Goal: Task Accomplishment & Management: Complete application form

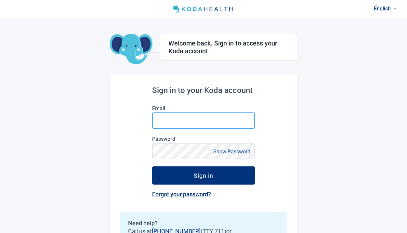
click at [193, 121] on input "Email" at bounding box center [203, 121] width 103 height 16
type input "**********"
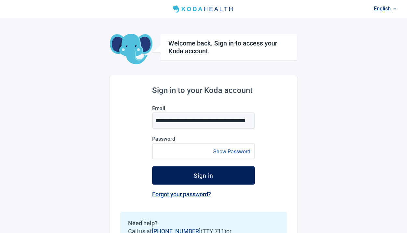
click at [173, 177] on button "Sign in" at bounding box center [203, 176] width 103 height 18
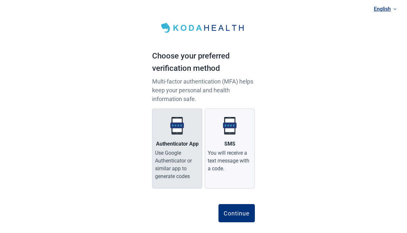
click at [152, 145] on div "English Choose your preferred verification method Multi-factor authentication (…" at bounding box center [203, 121] width 118 height 243
click at [166, 148] on div "Authenticator App" at bounding box center [177, 144] width 43 height 8
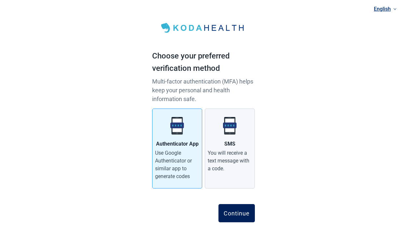
click at [234, 212] on div "Continue" at bounding box center [237, 213] width 26 height 7
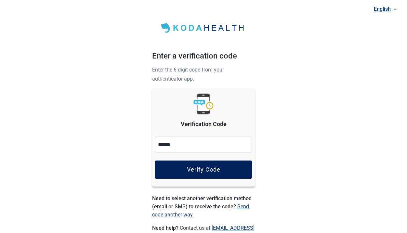
type input "******"
click at [211, 170] on div "Verify Code" at bounding box center [204, 170] width 34 height 7
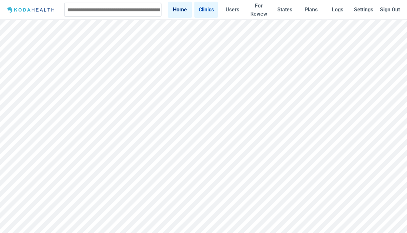
click at [207, 11] on link "Clinics" at bounding box center [207, 10] width 24 height 16
click at [233, 8] on link "Users" at bounding box center [233, 10] width 24 height 16
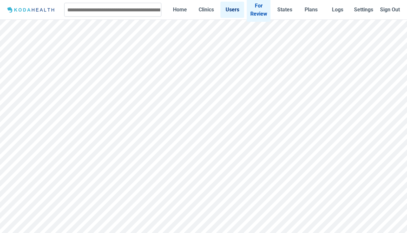
click at [256, 8] on link "For Review" at bounding box center [259, 10] width 24 height 24
click at [233, 11] on link "Users" at bounding box center [233, 10] width 24 height 16
click at [206, 11] on link "Clinics" at bounding box center [207, 10] width 24 height 16
click at [28, 10] on img at bounding box center [31, 10] width 52 height 8
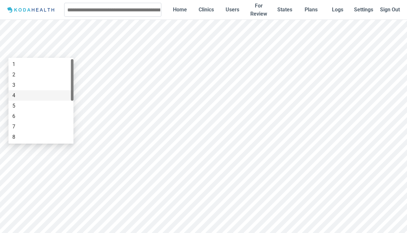
click at [31, 95] on div "4" at bounding box center [40, 95] width 57 height 7
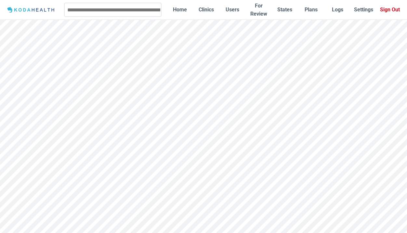
click at [389, 10] on button "Sign Out" at bounding box center [390, 10] width 24 height 16
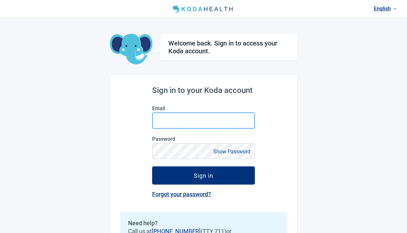
click at [200, 122] on input "Email" at bounding box center [203, 121] width 103 height 16
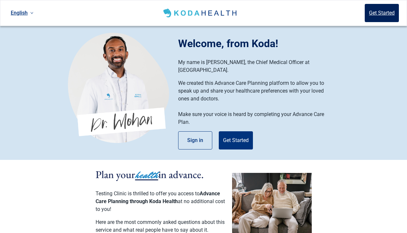
click at [370, 12] on button "Get Started" at bounding box center [382, 13] width 34 height 18
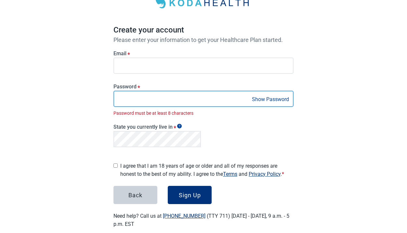
scroll to position [53, 0]
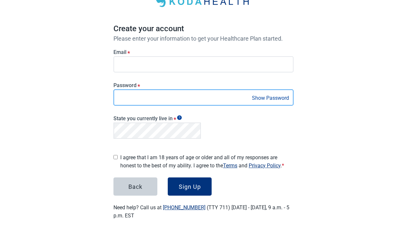
click at [168, 178] on button "Sign Up" at bounding box center [190, 187] width 44 height 18
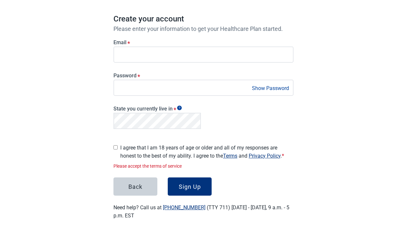
scroll to position [46, 0]
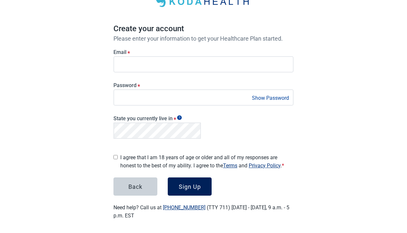
click at [195, 185] on div "Sign Up" at bounding box center [190, 187] width 22 height 7
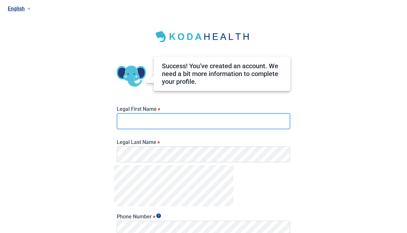
click at [163, 124] on input "Legal First Name *" at bounding box center [204, 121] width 174 height 16
type input "*********"
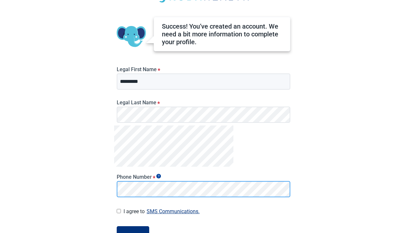
scroll to position [83, 0]
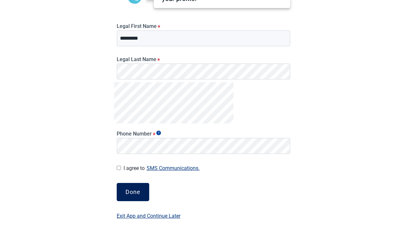
click at [143, 190] on button "Done" at bounding box center [133, 192] width 33 height 18
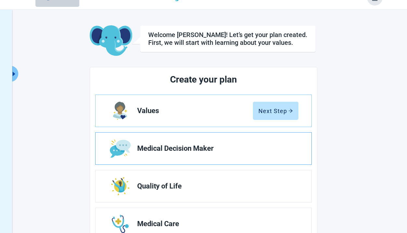
scroll to position [113, 0]
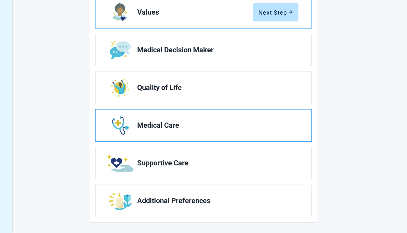
click at [124, 125] on img "Edit Medical Care section" at bounding box center [120, 125] width 17 height 18
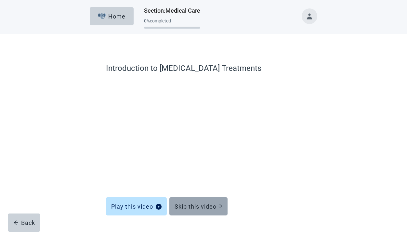
click at [207, 211] on button "Skip this video" at bounding box center [199, 207] width 58 height 18
click at [208, 203] on div "Skip this video" at bounding box center [199, 206] width 48 height 7
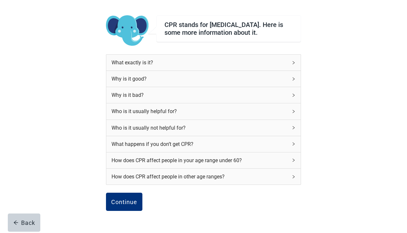
scroll to position [80, 0]
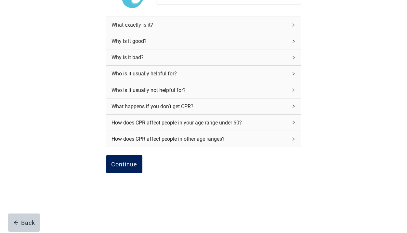
click at [127, 165] on div "Continue" at bounding box center [124, 164] width 26 height 7
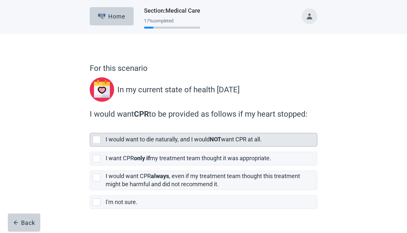
click at [119, 143] on div "I would want to die naturally, and I would NOT want CPR at all." at bounding box center [210, 140] width 208 height 8
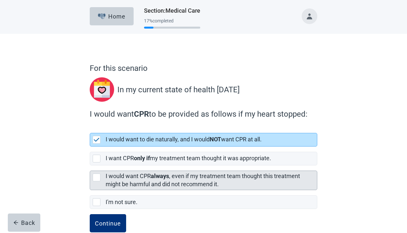
scroll to position [14, 0]
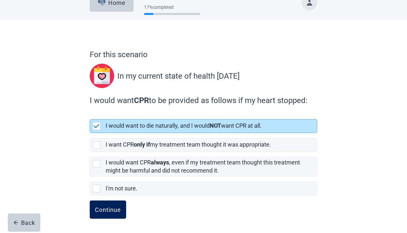
click at [113, 207] on div "Continue" at bounding box center [108, 210] width 26 height 7
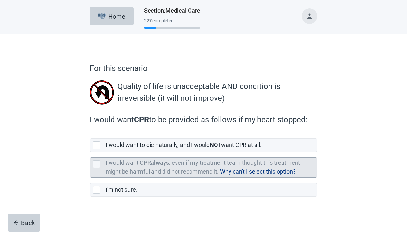
click at [242, 170] on span "Why can't I select this option?" at bounding box center [258, 171] width 76 height 7
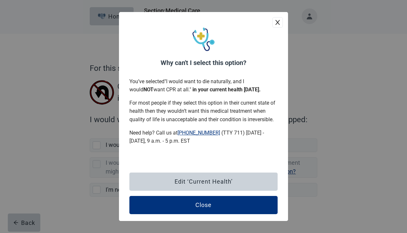
scroll to position [0, 0]
click at [207, 203] on div "Close" at bounding box center [204, 205] width 16 height 7
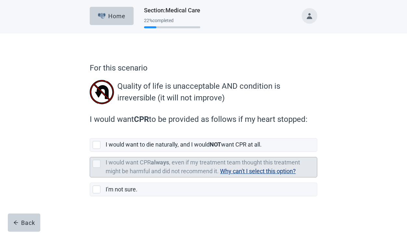
click at [249, 170] on span "Why can't I select this option?" at bounding box center [258, 171] width 76 height 7
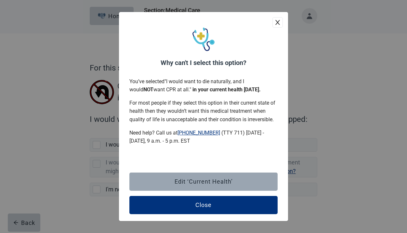
click at [219, 185] on button "Edit ‘Current Health’" at bounding box center [204, 182] width 148 height 18
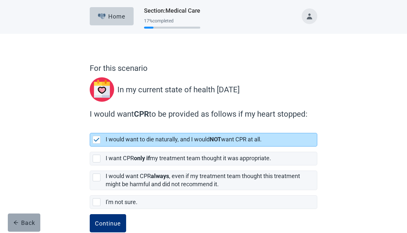
click at [33, 222] on div "Back" at bounding box center [24, 223] width 22 height 7
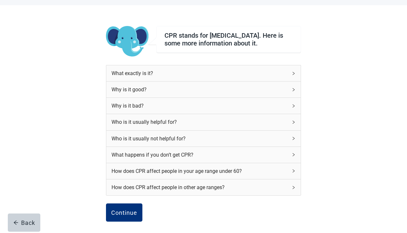
scroll to position [80, 0]
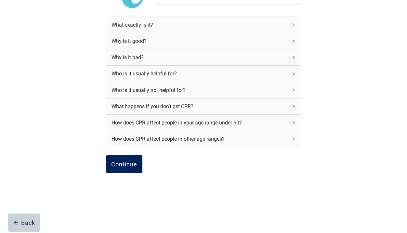
click at [135, 166] on div "Continue" at bounding box center [124, 164] width 26 height 7
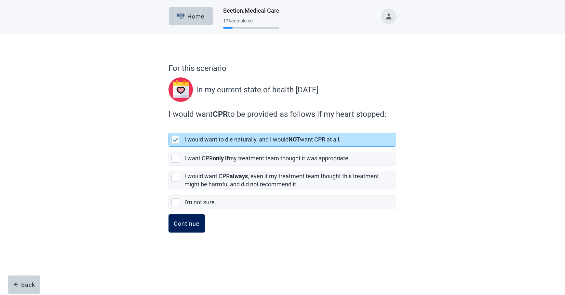
click at [190, 226] on div "Continue" at bounding box center [187, 223] width 26 height 7
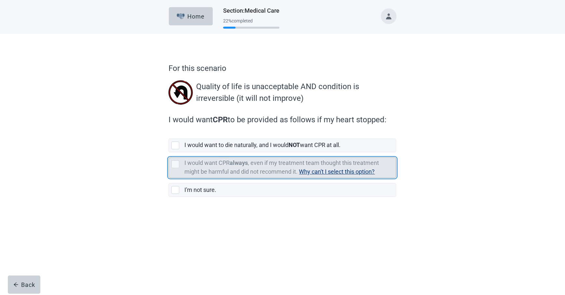
click at [339, 167] on div "I would want CPR always , even if my treatment team thought this treatment migh…" at bounding box center [288, 167] width 208 height 17
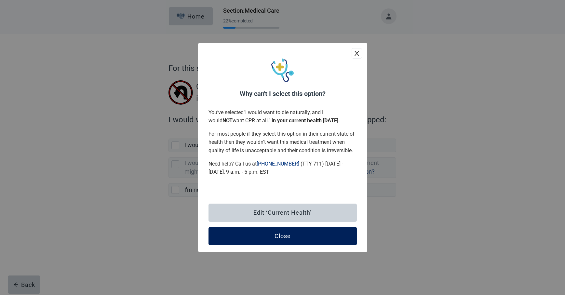
click at [291, 233] on button "Close" at bounding box center [283, 236] width 148 height 18
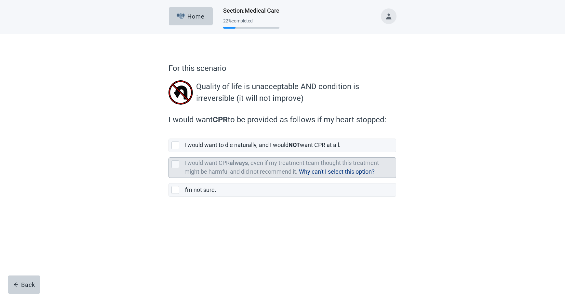
click at [327, 171] on span "Why can't I select this option?" at bounding box center [337, 171] width 76 height 7
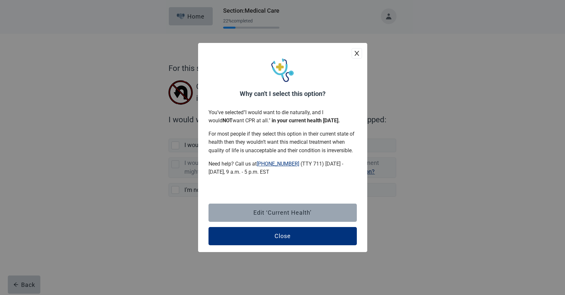
click at [302, 212] on div "Edit ‘Current Health’" at bounding box center [282, 213] width 58 height 7
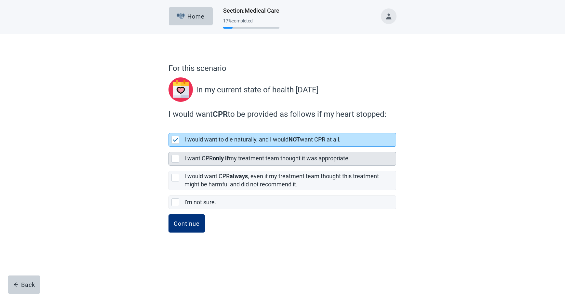
click at [243, 158] on label "I want CPR only if my treatment team thought it was appropriate." at bounding box center [267, 158] width 166 height 7
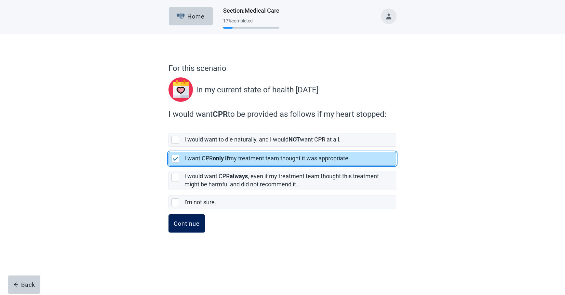
click at [197, 225] on div "Continue" at bounding box center [187, 223] width 26 height 7
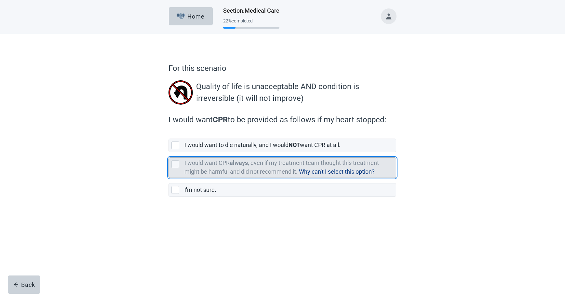
click at [329, 170] on span "Why can't I select this option?" at bounding box center [337, 171] width 76 height 7
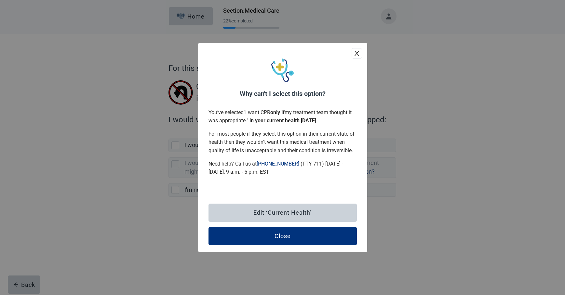
click at [300, 232] on button "Close" at bounding box center [283, 236] width 148 height 18
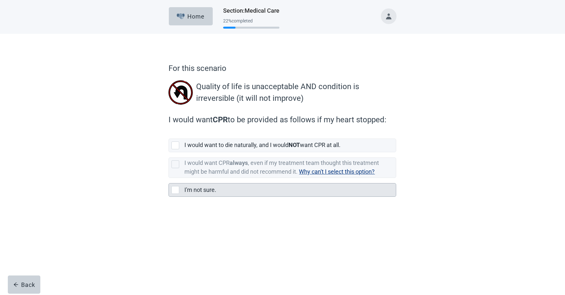
click at [190, 192] on label "I'm not sure." at bounding box center [200, 189] width 32 height 7
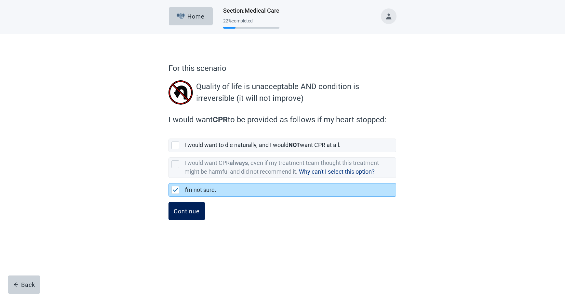
click at [179, 212] on div "Continue" at bounding box center [187, 211] width 26 height 7
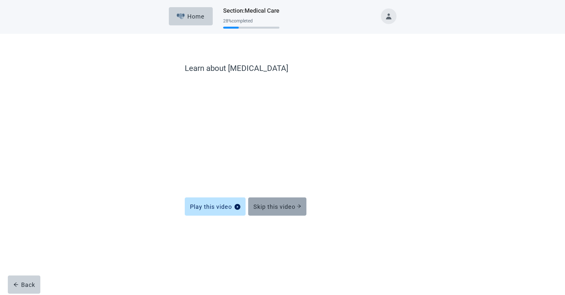
click at [284, 212] on button "Skip this video" at bounding box center [277, 207] width 58 height 18
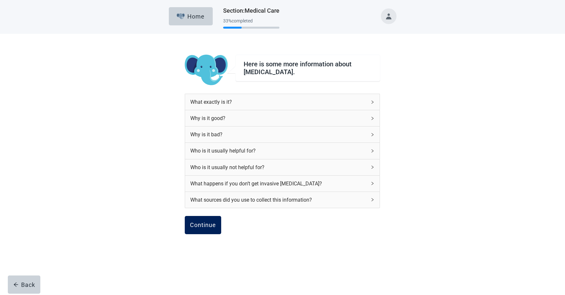
click at [196, 223] on div "Continue" at bounding box center [203, 225] width 26 height 7
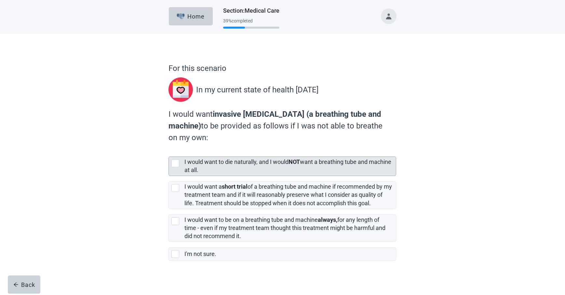
click at [223, 165] on label "I would want to die naturally, and I would NOT want a breathing tube and machin…" at bounding box center [287, 165] width 207 height 15
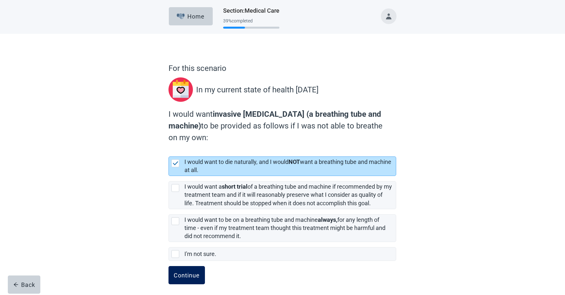
click at [188, 233] on div "Continue" at bounding box center [187, 275] width 26 height 7
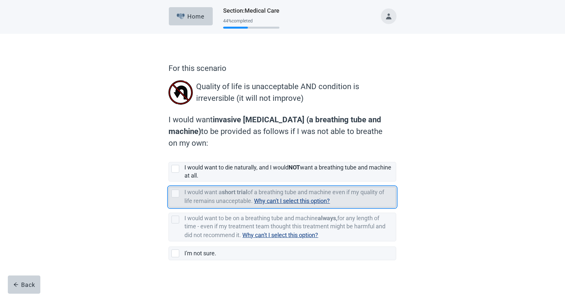
click at [293, 201] on span "Why can't I select this option?" at bounding box center [292, 201] width 76 height 7
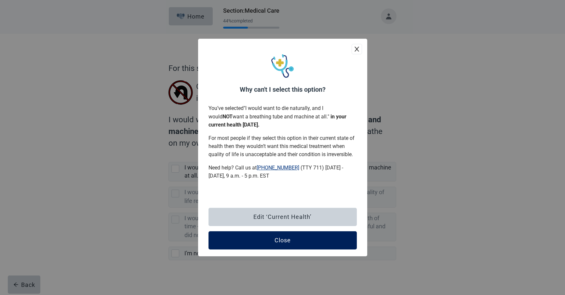
click at [277, 233] on button "Close" at bounding box center [283, 240] width 148 height 18
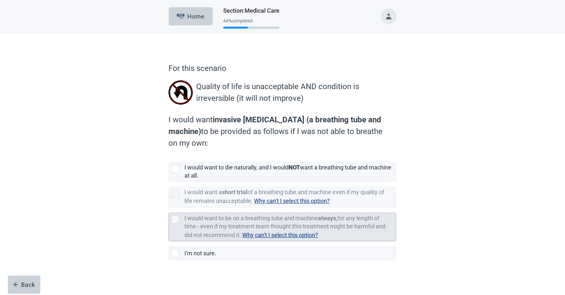
click at [287, 233] on span "Why can't I select this option?" at bounding box center [280, 235] width 76 height 7
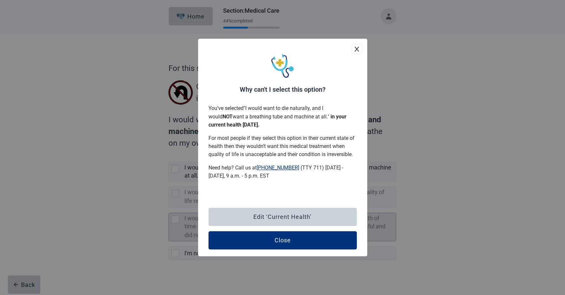
drag, startPoint x: 283, startPoint y: 243, endPoint x: 287, endPoint y: 228, distance: 15.7
click at [283, 233] on div "Close" at bounding box center [283, 240] width 16 height 7
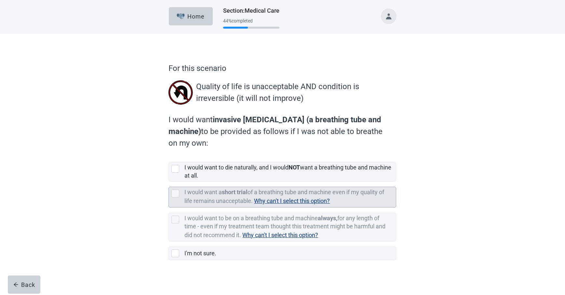
click at [290, 200] on span "Why can't I select this option?" at bounding box center [292, 201] width 76 height 7
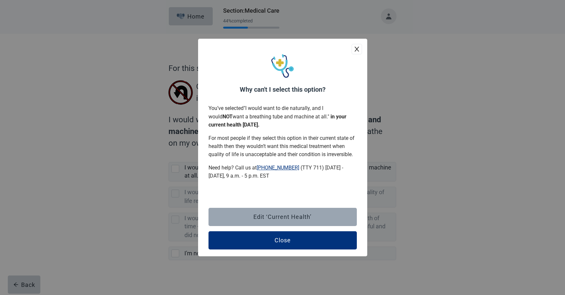
click at [270, 219] on div "Edit ‘Current Health’" at bounding box center [282, 217] width 58 height 7
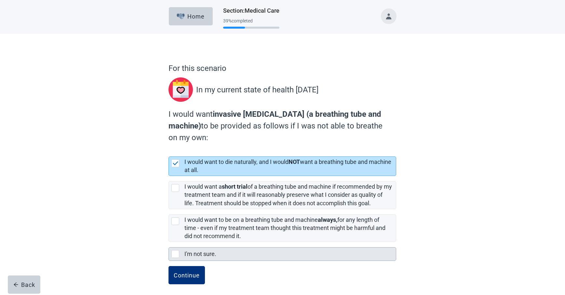
click at [221, 233] on div "I'm not sure." at bounding box center [288, 254] width 208 height 8
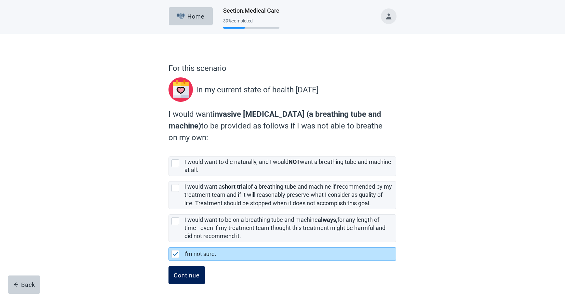
click at [191, 233] on div "Continue" at bounding box center [187, 275] width 26 height 7
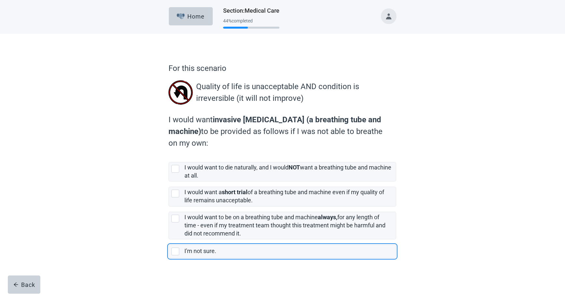
drag, startPoint x: 212, startPoint y: 251, endPoint x: 209, endPoint y: 259, distance: 8.6
click at [212, 233] on label "I'm not sure." at bounding box center [200, 251] width 32 height 7
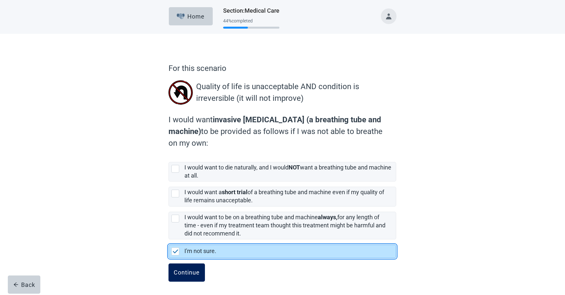
click at [197, 233] on div "Continue" at bounding box center [187, 272] width 26 height 7
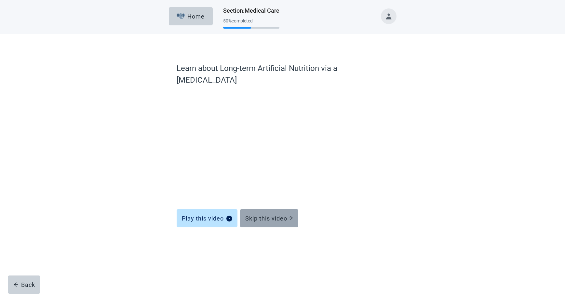
click at [279, 214] on button "Skip this video" at bounding box center [269, 218] width 58 height 18
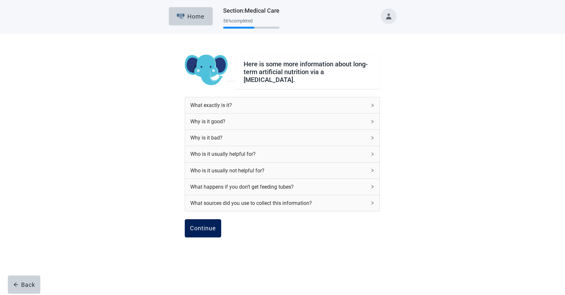
click at [218, 224] on button "Continue" at bounding box center [203, 228] width 36 height 18
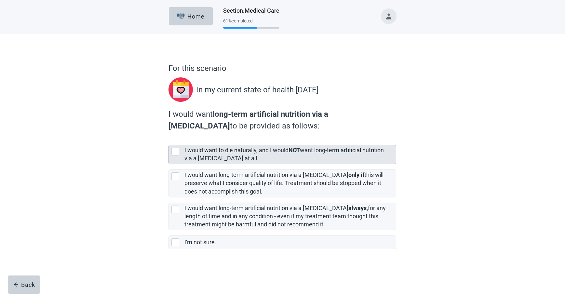
click at [247, 150] on label "I would want to die naturally, and I would NOT want long-term artificial nutrit…" at bounding box center [283, 154] width 199 height 15
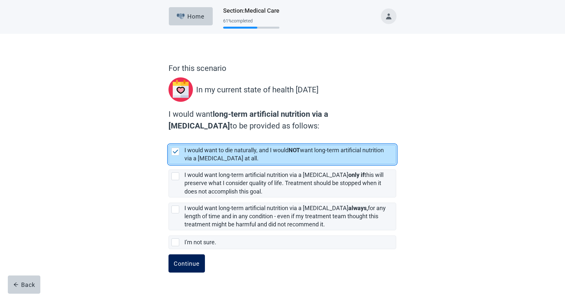
click at [184, 233] on div "Continue" at bounding box center [187, 263] width 26 height 7
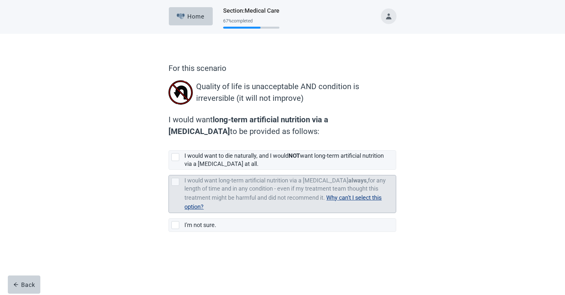
click at [363, 196] on span "Why can't I select this option?" at bounding box center [282, 202] width 197 height 16
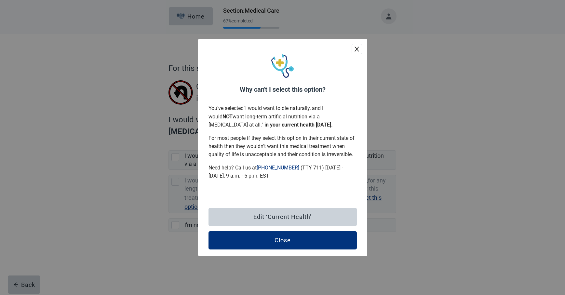
click at [316, 233] on button "Close" at bounding box center [283, 240] width 148 height 18
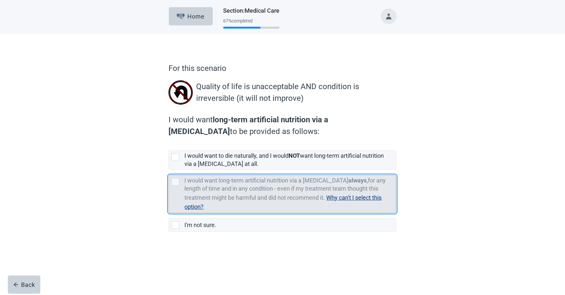
click at [354, 198] on span "Why can't I select this option?" at bounding box center [282, 202] width 197 height 16
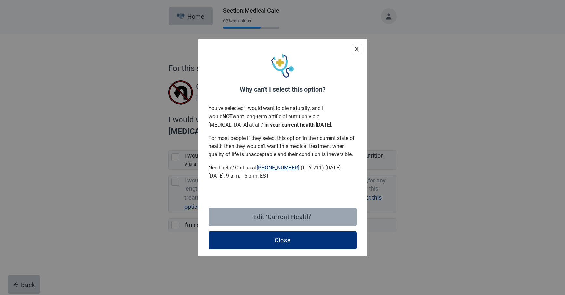
click at [308, 218] on div "Edit ‘Current Health’" at bounding box center [282, 217] width 58 height 7
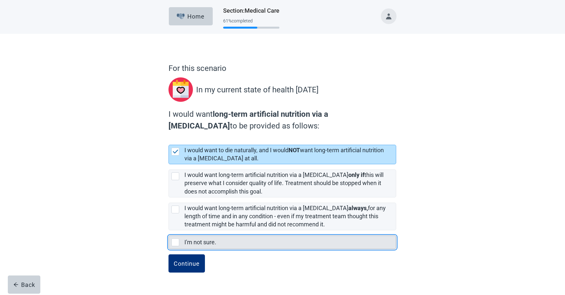
click at [225, 233] on div "I'm not sure." at bounding box center [288, 243] width 208 height 8
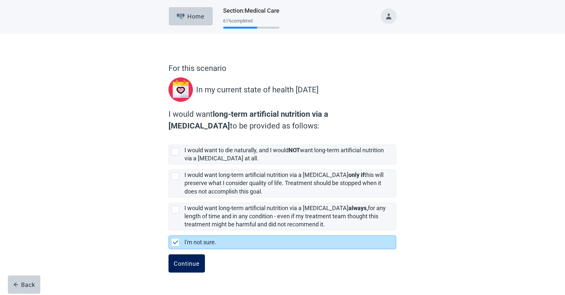
click at [192, 233] on div "Continue" at bounding box center [187, 263] width 26 height 7
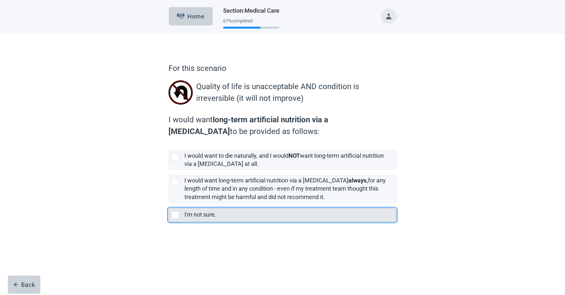
click at [245, 215] on div "I'm not sure." at bounding box center [288, 215] width 208 height 8
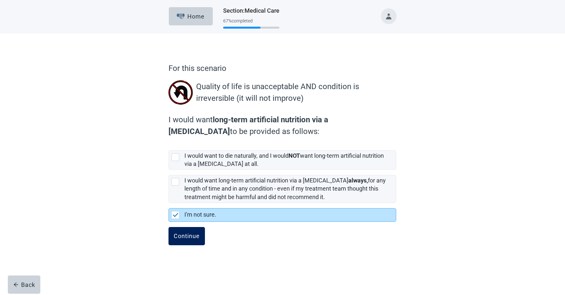
click at [190, 233] on div "Continue" at bounding box center [187, 236] width 26 height 7
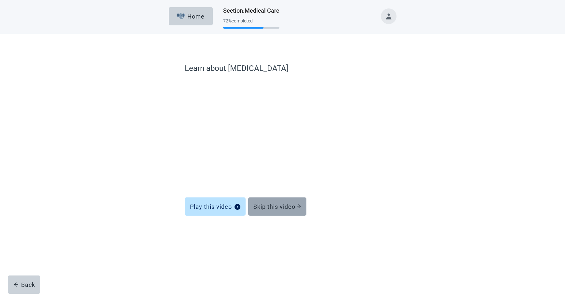
click at [295, 210] on div "Skip this video" at bounding box center [277, 206] width 48 height 7
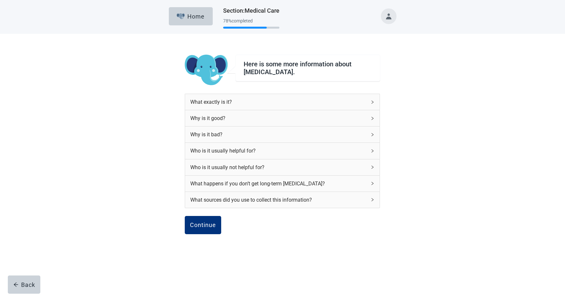
click at [182, 228] on div "Here is some more information about dialysis. What exactly is it? Why is it goo…" at bounding box center [282, 164] width 509 height 260
click at [192, 228] on div "Continue" at bounding box center [203, 225] width 26 height 7
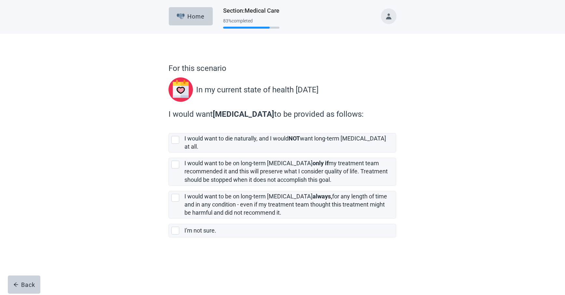
click at [223, 153] on label "I would want to be on long-term dialysis only if my treatment team recommended …" at bounding box center [283, 169] width 228 height 33
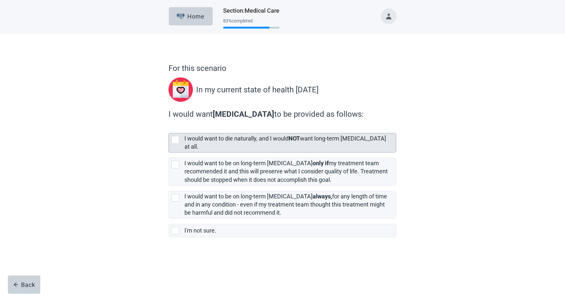
click at [226, 140] on label "I would want to die naturally, and I would NOT want long-term dialysis at all." at bounding box center [285, 142] width 202 height 15
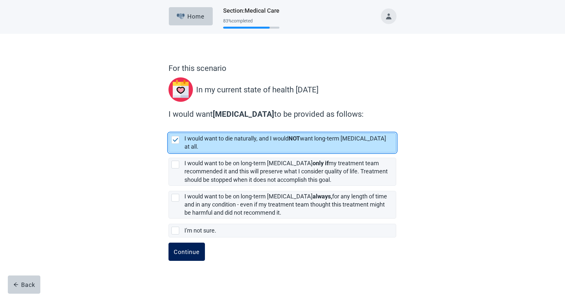
click at [188, 233] on button "Continue" at bounding box center [187, 252] width 36 height 18
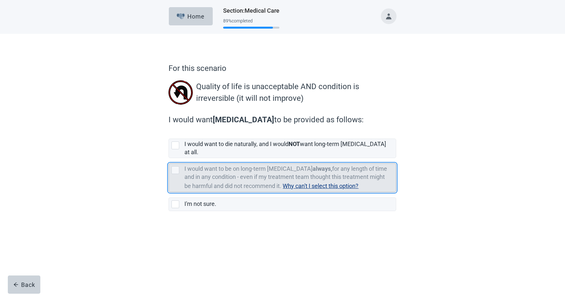
click at [335, 183] on span "Why can't I select this option?" at bounding box center [321, 186] width 76 height 7
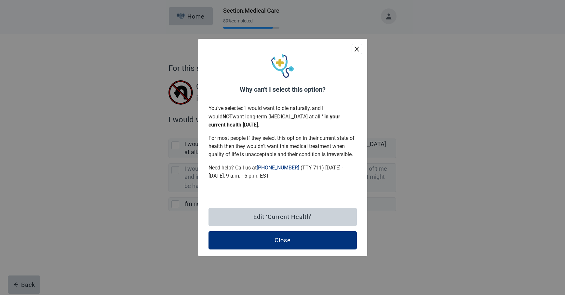
drag, startPoint x: 295, startPoint y: 236, endPoint x: 298, endPoint y: 225, distance: 11.8
click at [295, 233] on button "Close" at bounding box center [283, 240] width 148 height 18
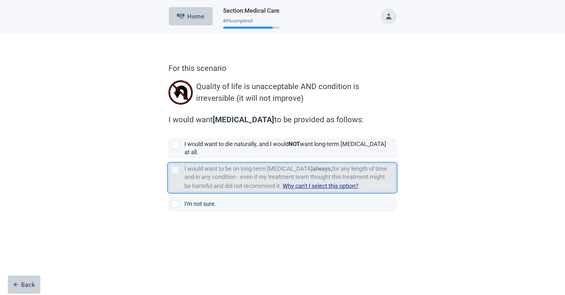
click at [302, 183] on span "Why can't I select this option?" at bounding box center [321, 186] width 76 height 7
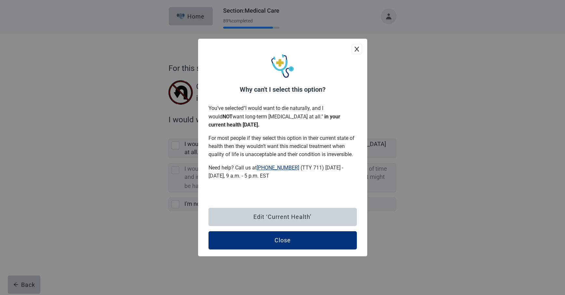
drag, startPoint x: 288, startPoint y: 239, endPoint x: 292, endPoint y: 215, distance: 24.1
click at [288, 233] on div "Close" at bounding box center [283, 240] width 16 height 7
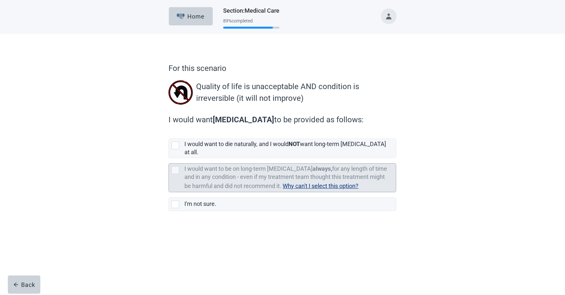
click at [303, 183] on span "Why can't I select this option?" at bounding box center [321, 186] width 76 height 7
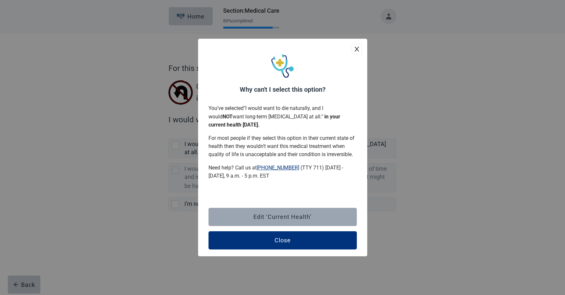
click at [296, 215] on div "Edit ‘Current Health’" at bounding box center [282, 217] width 58 height 7
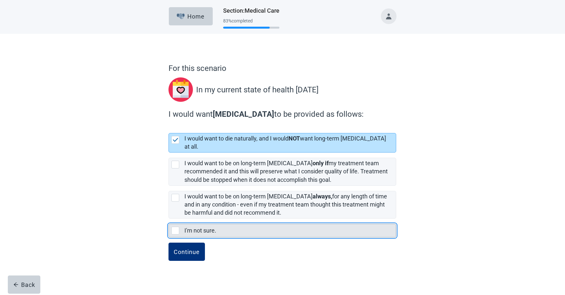
drag, startPoint x: 216, startPoint y: 222, endPoint x: 213, endPoint y: 225, distance: 4.6
click at [216, 227] on label "I'm not sure." at bounding box center [200, 230] width 32 height 7
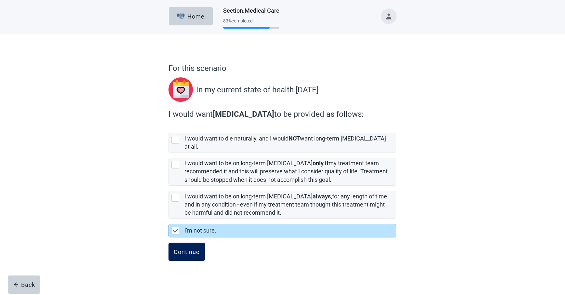
drag, startPoint x: 185, startPoint y: 248, endPoint x: 195, endPoint y: 248, distance: 9.8
click at [185, 233] on div "Continue" at bounding box center [187, 252] width 26 height 7
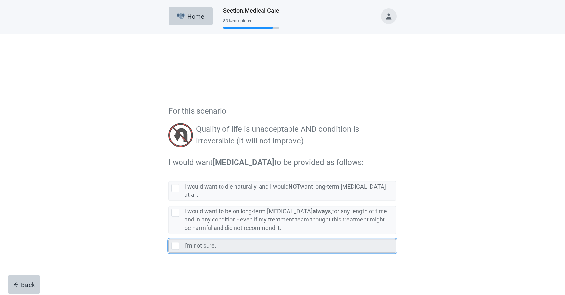
drag, startPoint x: 240, startPoint y: 196, endPoint x: 238, endPoint y: 199, distance: 4.1
click at [240, 199] on div "I'm not sure." at bounding box center [288, 203] width 208 height 8
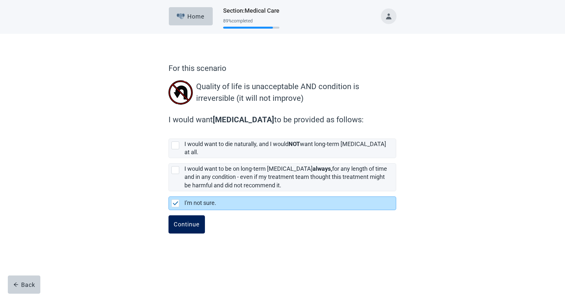
click at [194, 222] on button "Continue" at bounding box center [187, 224] width 36 height 18
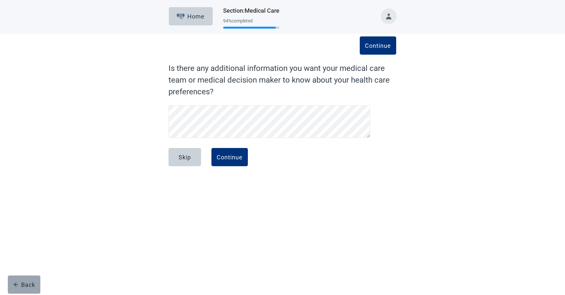
click at [20, 233] on button "Back" at bounding box center [24, 285] width 33 height 18
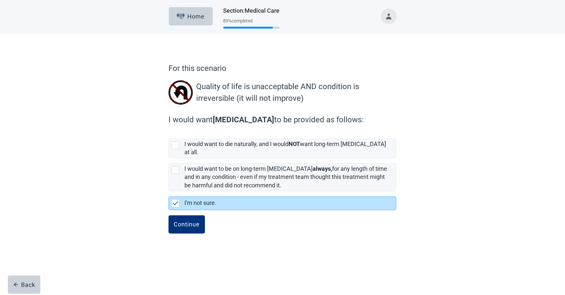
drag, startPoint x: 197, startPoint y: 18, endPoint x: 220, endPoint y: 10, distance: 24.7
click at [197, 18] on div "Home" at bounding box center [191, 16] width 28 height 7
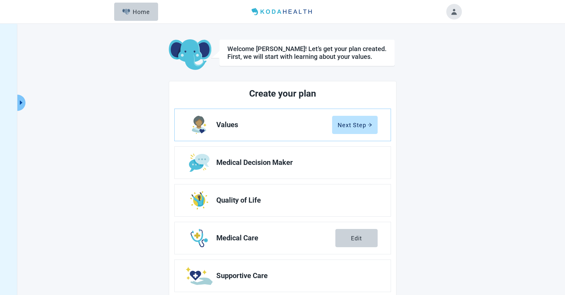
click at [457, 16] on button "Toggle account menu" at bounding box center [454, 12] width 16 height 16
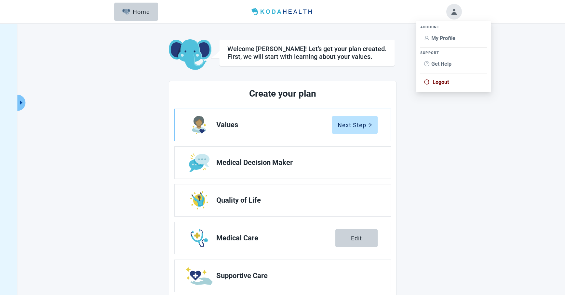
click at [433, 82] on span "Logout" at bounding box center [441, 82] width 16 height 6
